Goal: Task Accomplishment & Management: Complete application form

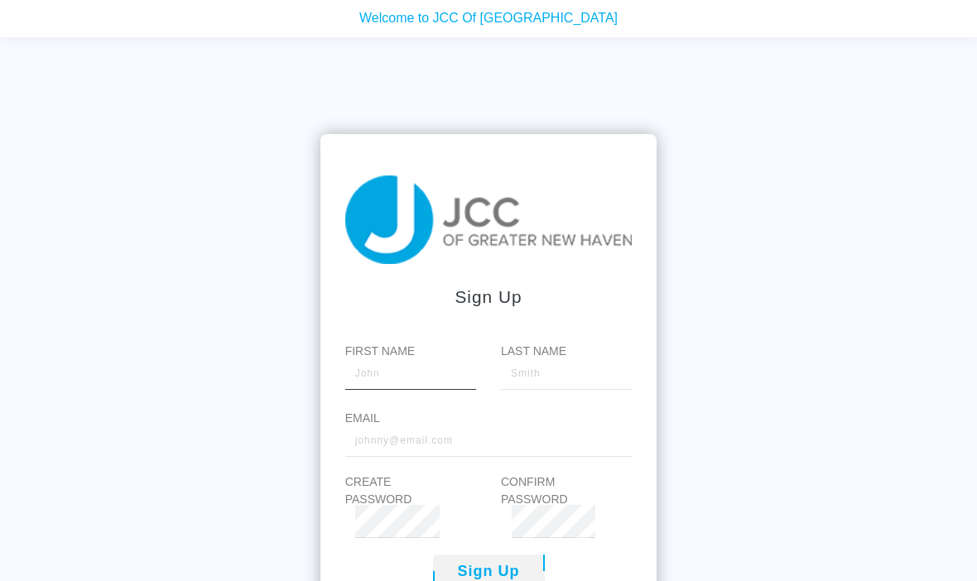
click at [406, 390] on input "First Name" at bounding box center [410, 373] width 131 height 33
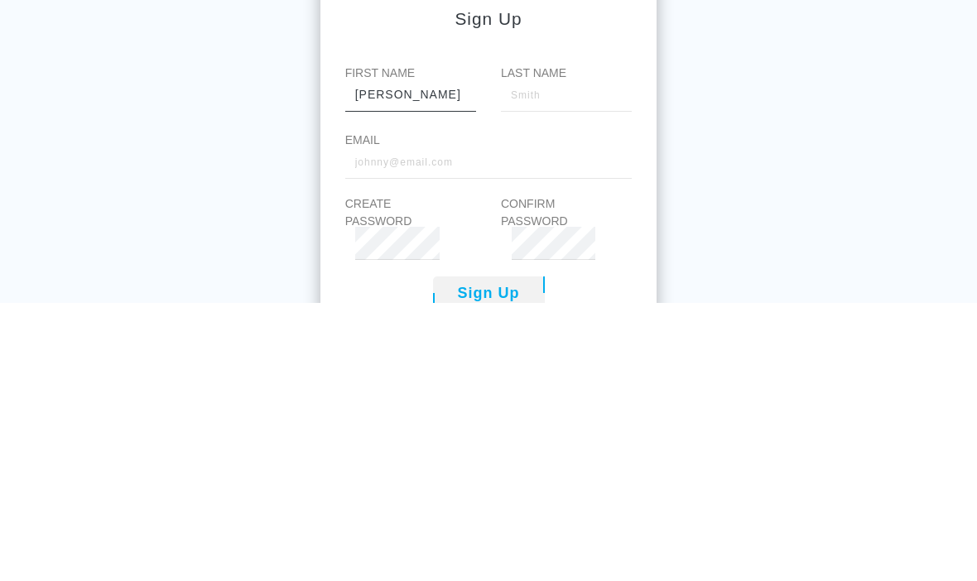
type input "[PERSON_NAME]"
click at [545, 357] on input "Last Name" at bounding box center [566, 373] width 131 height 33
type input "[PERSON_NAME]"
click at [536, 424] on input "Email" at bounding box center [488, 440] width 287 height 33
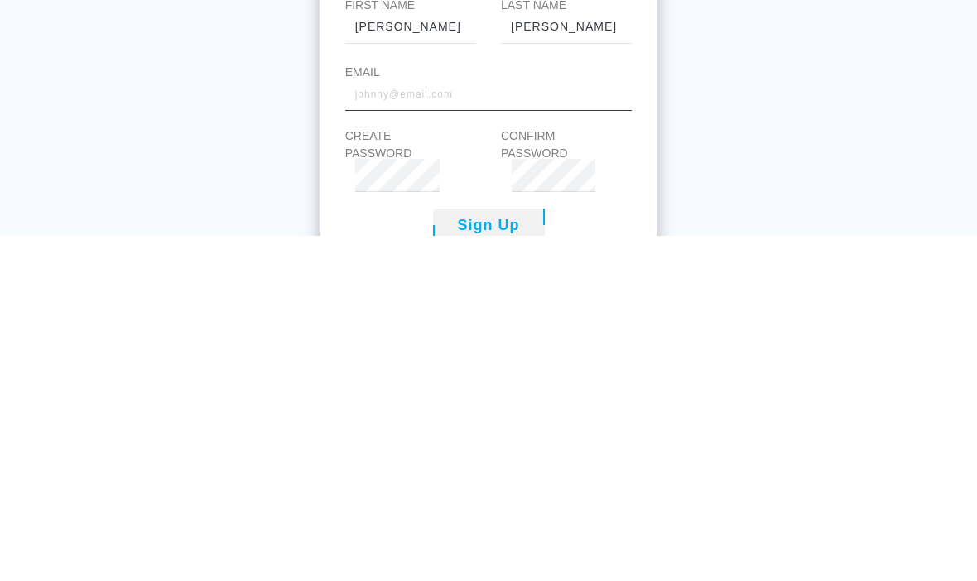
type input "[EMAIL_ADDRESS][DOMAIN_NAME]"
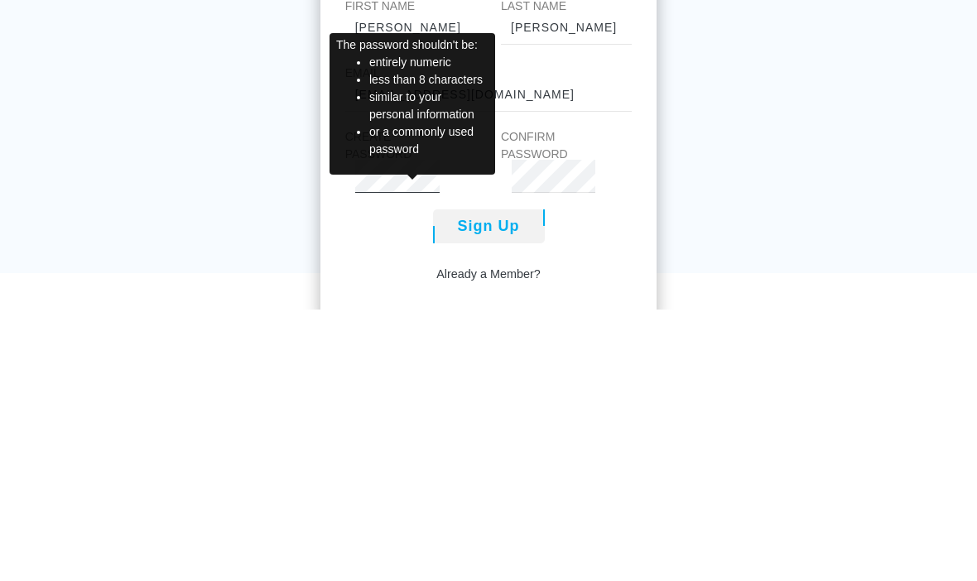
scroll to position [110, 0]
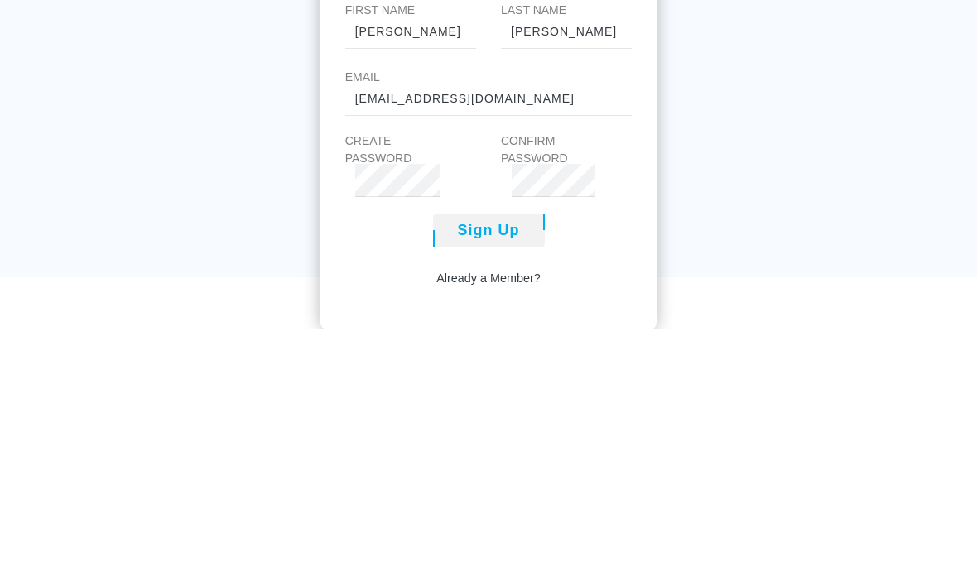
click at [506, 465] on button "Sign Up" at bounding box center [489, 482] width 112 height 34
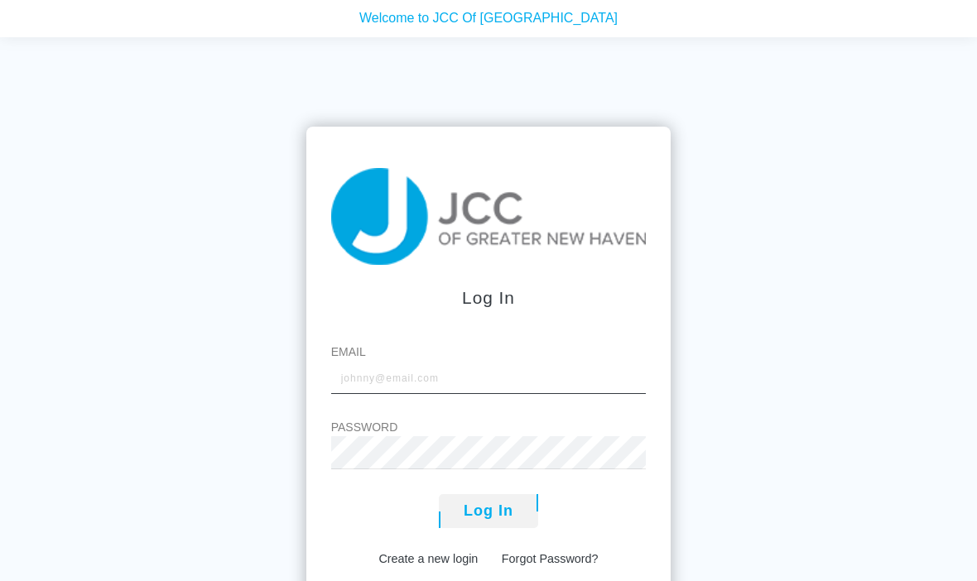
scroll to position [10, 0]
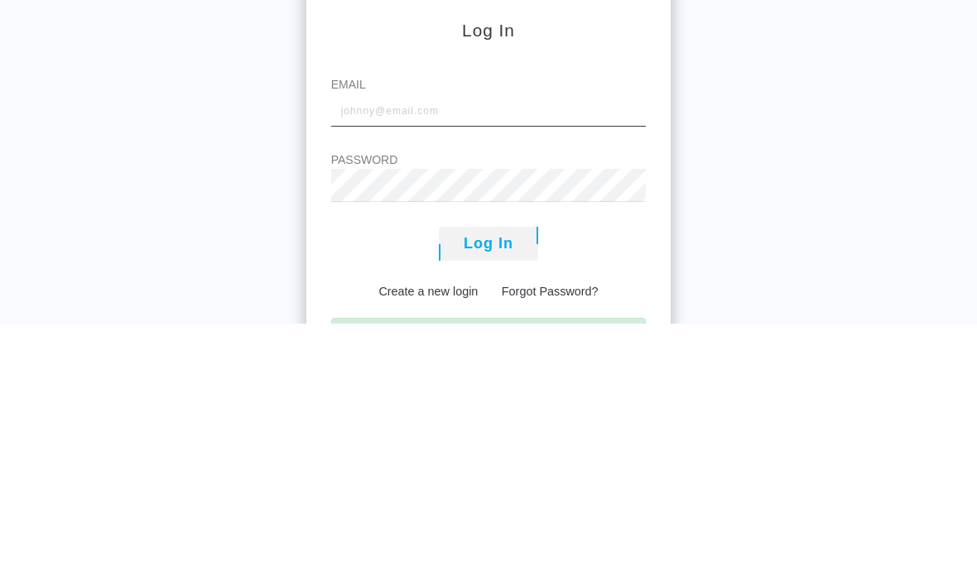
type input "[EMAIL_ADDRESS][DOMAIN_NAME]"
click at [487, 484] on button "Log In" at bounding box center [488, 501] width 99 height 34
click at [504, 484] on button "Log In" at bounding box center [488, 501] width 99 height 34
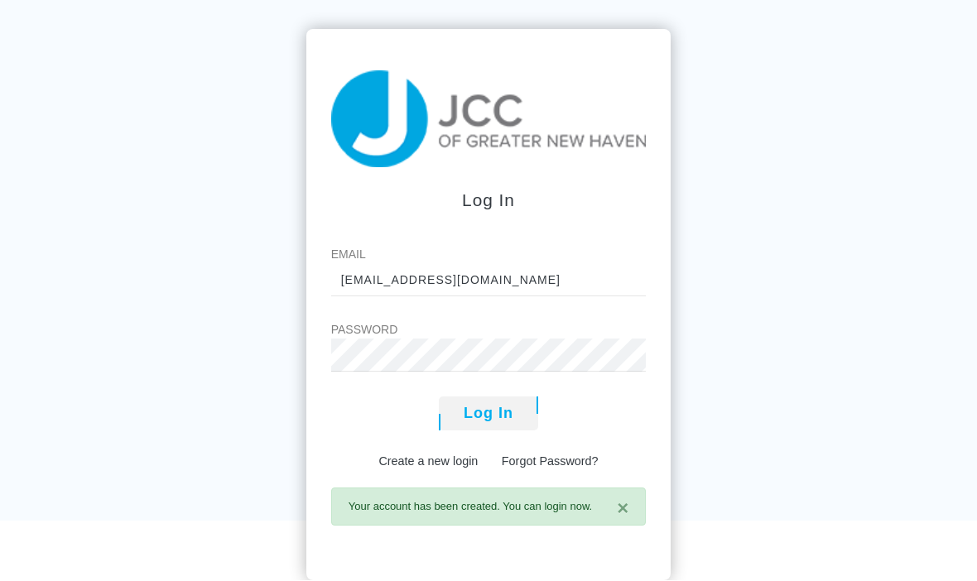
click at [485, 411] on button "Log In" at bounding box center [488, 414] width 99 height 34
